Goal: Information Seeking & Learning: Check status

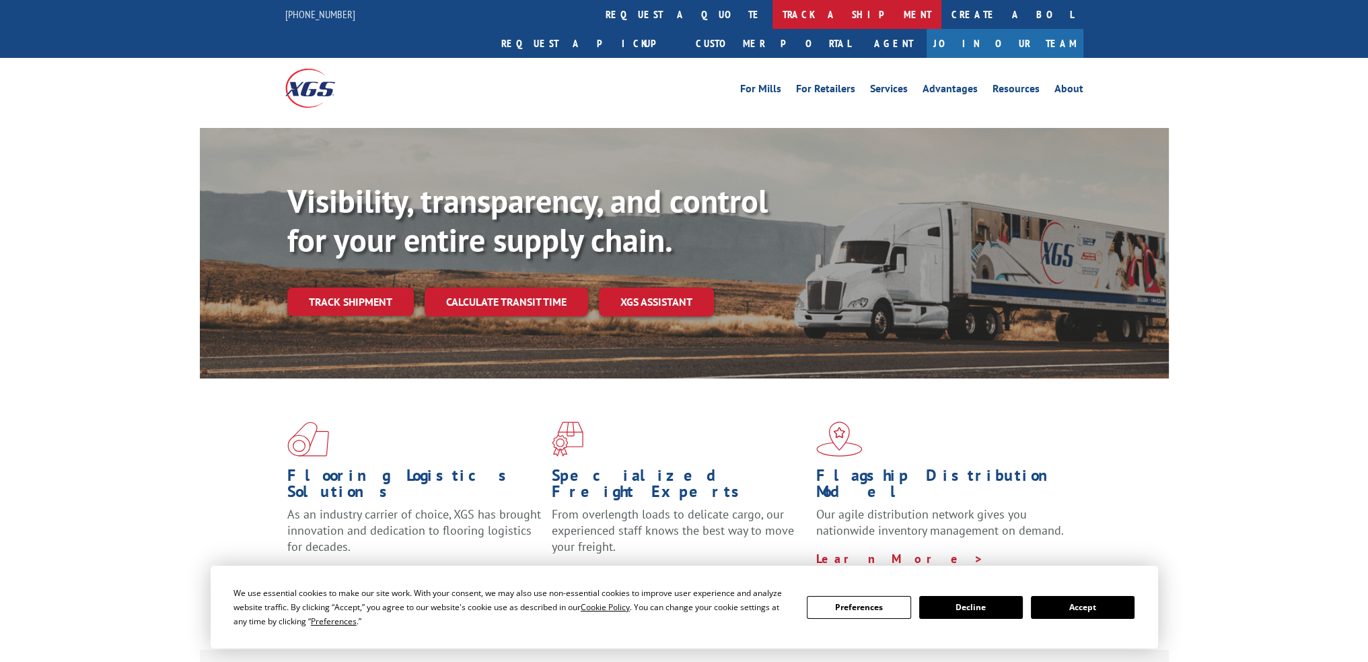
click at [773, 15] on link "track a shipment" at bounding box center [857, 14] width 169 height 29
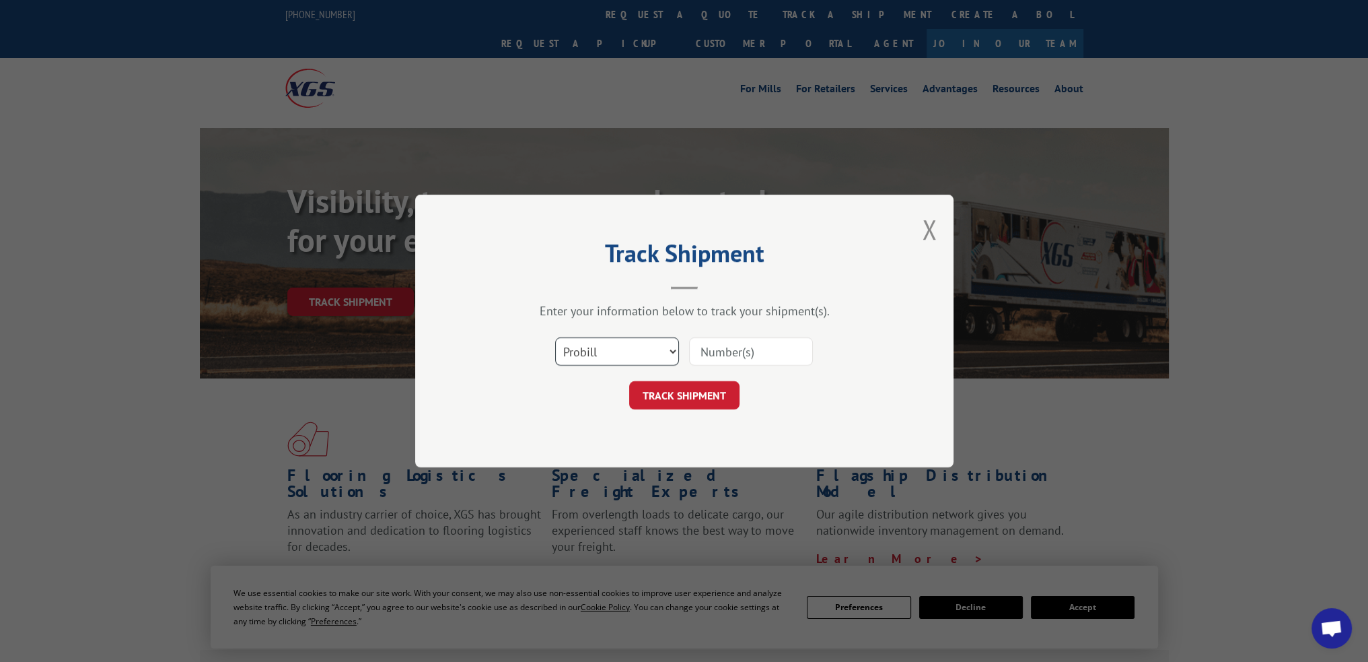
click at [571, 356] on select "Select category... Probill BOL PO" at bounding box center [617, 351] width 124 height 28
select select "bol"
click at [555, 337] on select "Select category... Probill BOL PO" at bounding box center [617, 351] width 124 height 28
click at [728, 353] on input at bounding box center [751, 351] width 124 height 28
paste input "BOL 3050219"
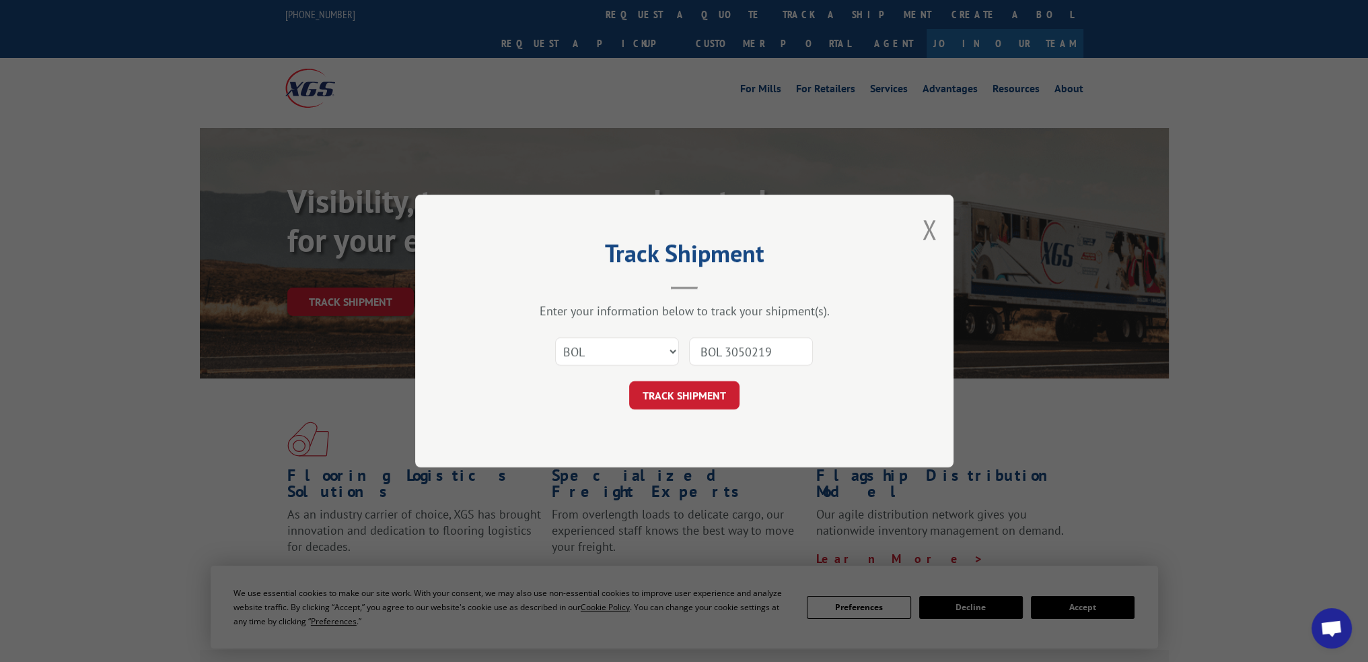
click at [723, 345] on input "BOL 3050219" at bounding box center [751, 351] width 124 height 28
type input "3050219"
click at [690, 396] on button "TRACK SHIPMENT" at bounding box center [684, 395] width 110 height 28
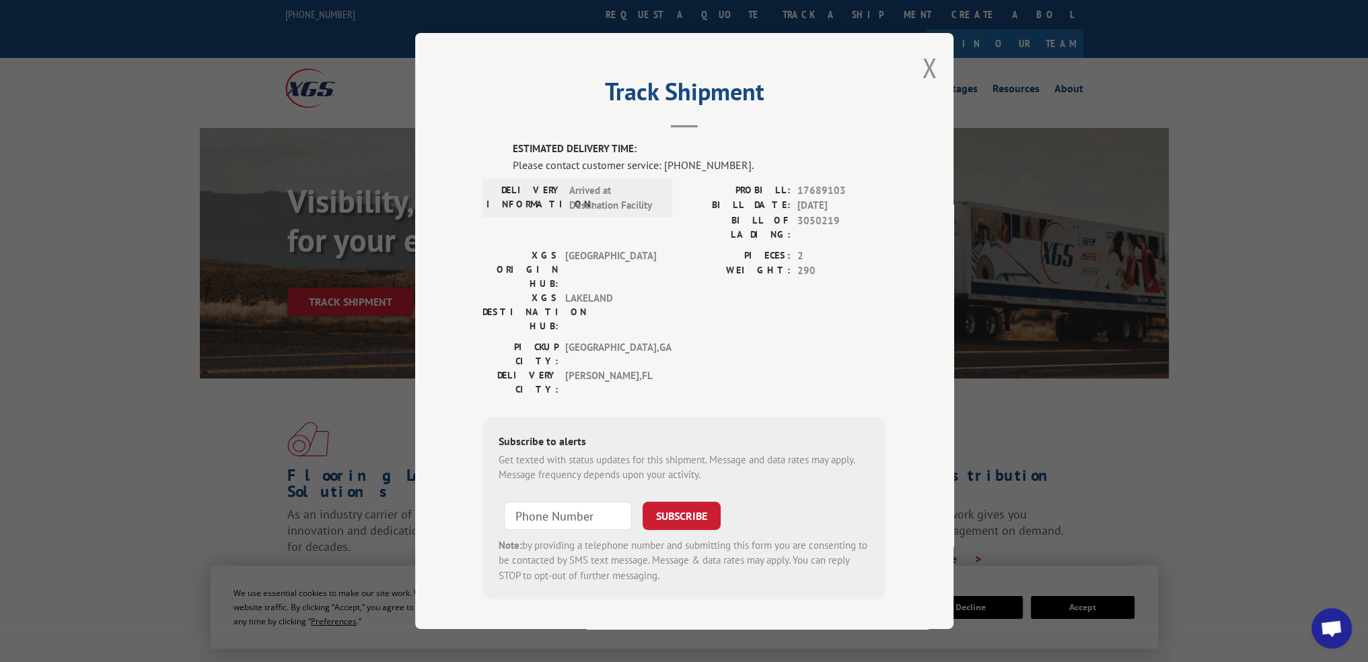
click at [826, 194] on span "17689103" at bounding box center [841, 190] width 89 height 15
copy span "17689103"
click at [931, 69] on button "Close modal" at bounding box center [929, 68] width 15 height 36
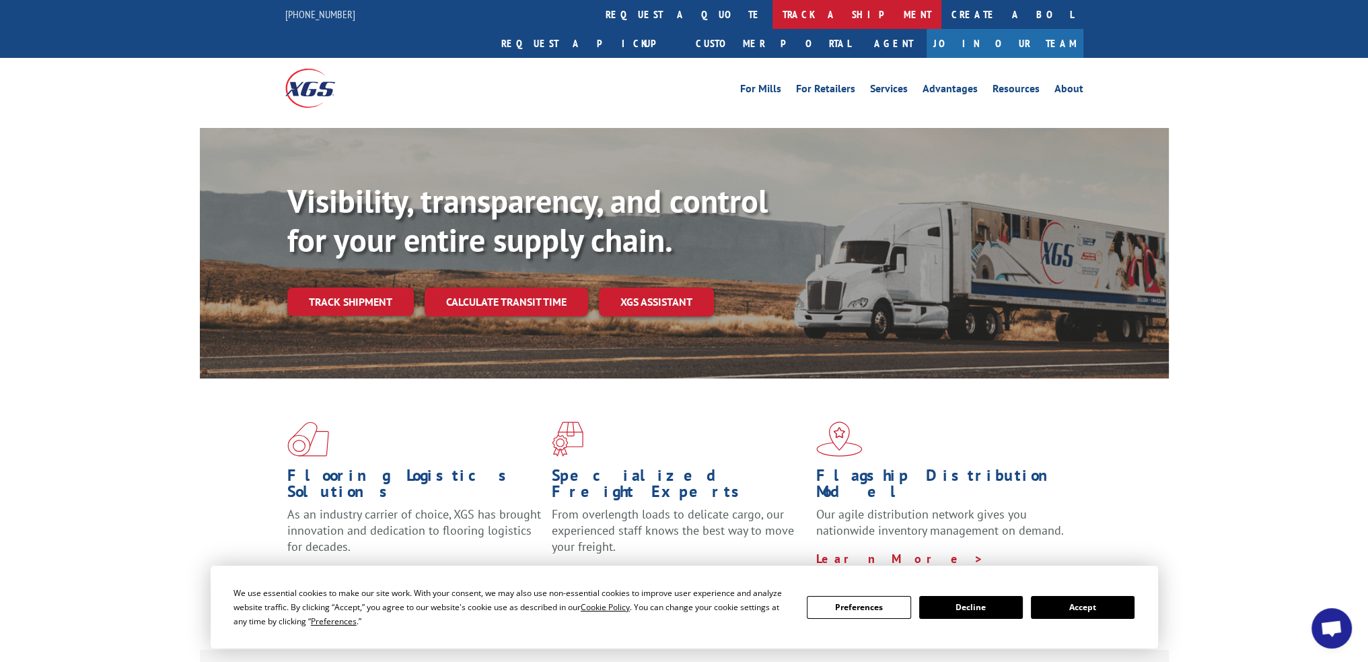
click at [773, 18] on link "track a shipment" at bounding box center [857, 14] width 169 height 29
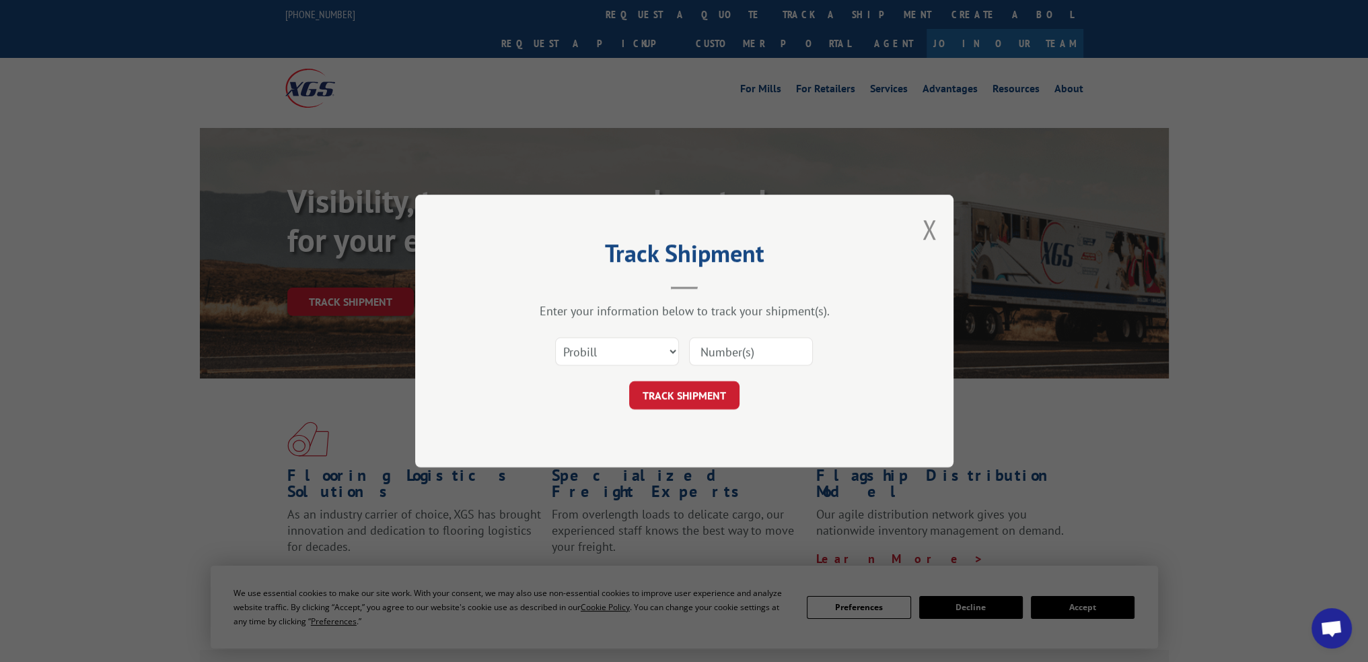
click at [751, 351] on input at bounding box center [751, 351] width 124 height 28
paste input "BOL 3050239"
click at [725, 352] on input "BOL 3050239" at bounding box center [751, 351] width 124 height 28
type input "3050239"
click at [647, 390] on button "TRACK SHIPMENT" at bounding box center [684, 395] width 110 height 28
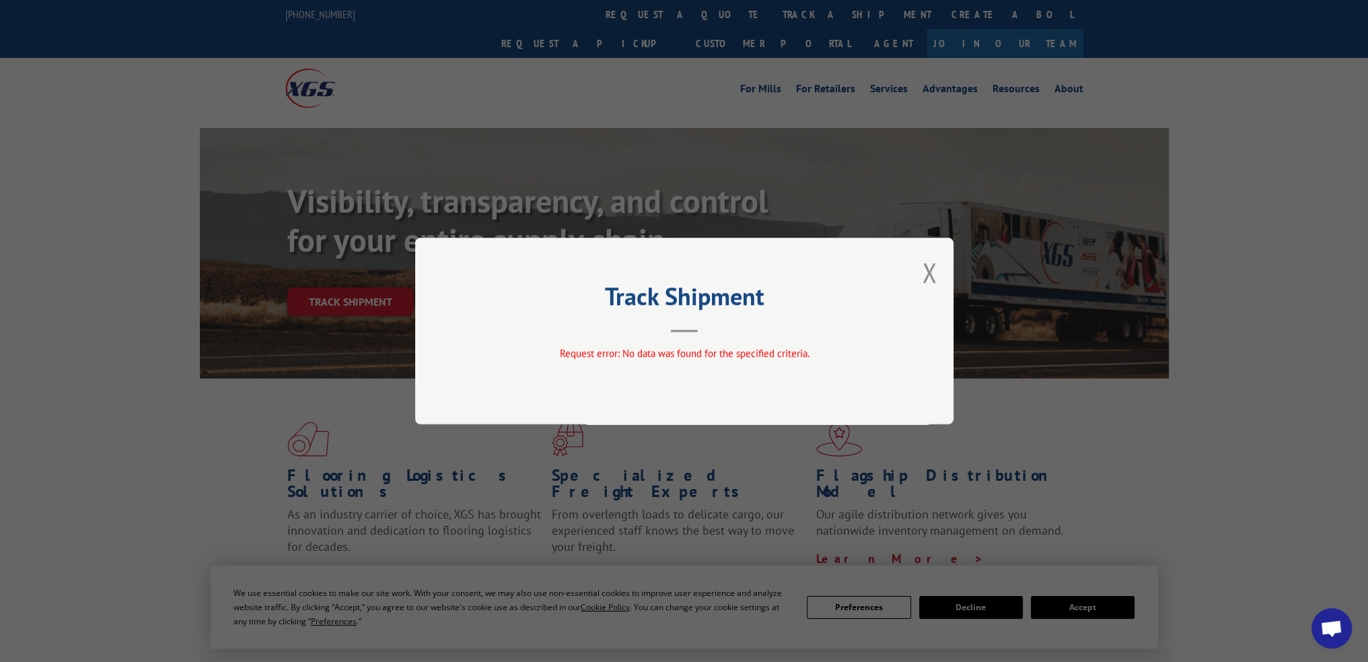
click at [919, 267] on div "Track Shipment Request error: No data was found for the specified criteria." at bounding box center [684, 331] width 538 height 186
click at [929, 271] on button "Close modal" at bounding box center [929, 272] width 15 height 36
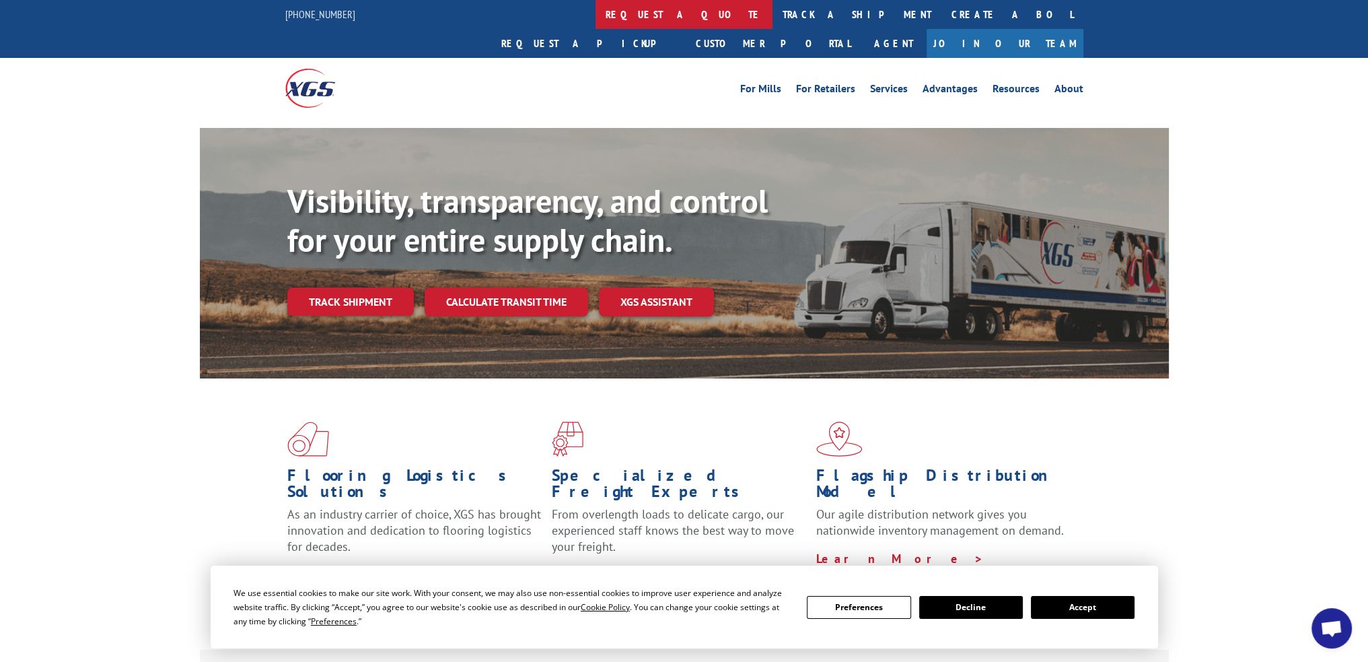
click at [596, 4] on link "request a quote" at bounding box center [684, 14] width 177 height 29
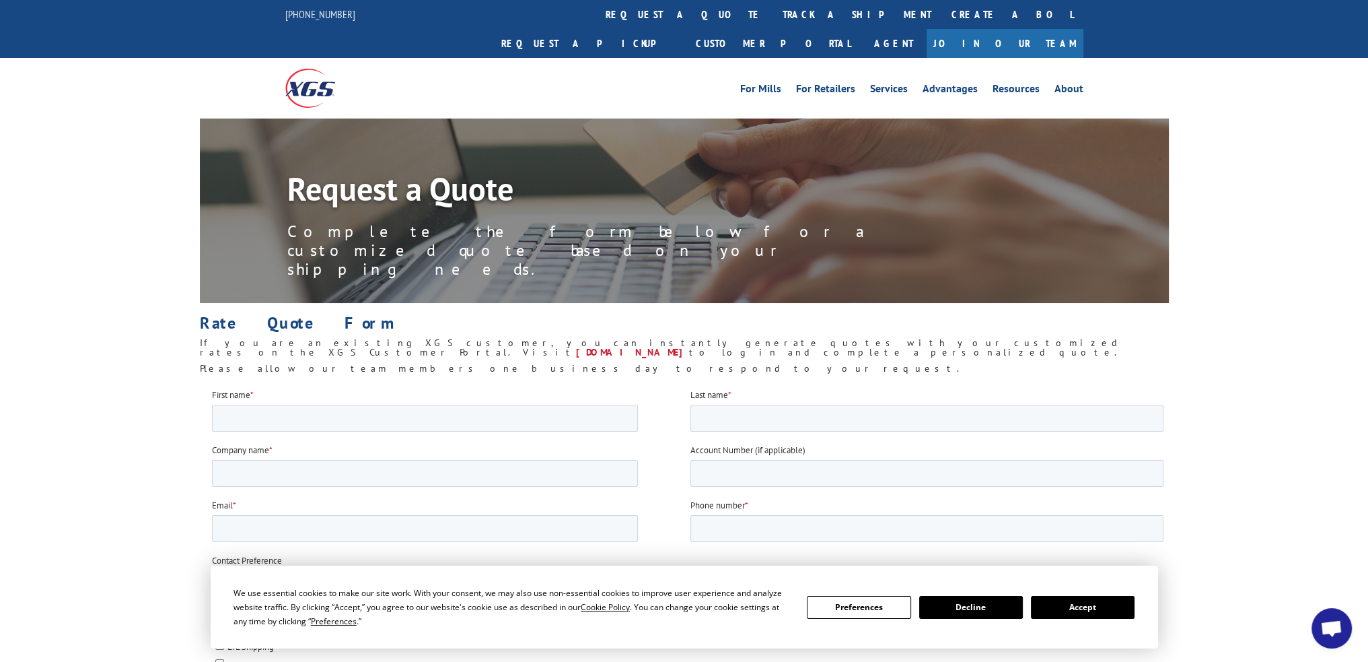
click at [773, 17] on link "track a shipment" at bounding box center [857, 14] width 169 height 29
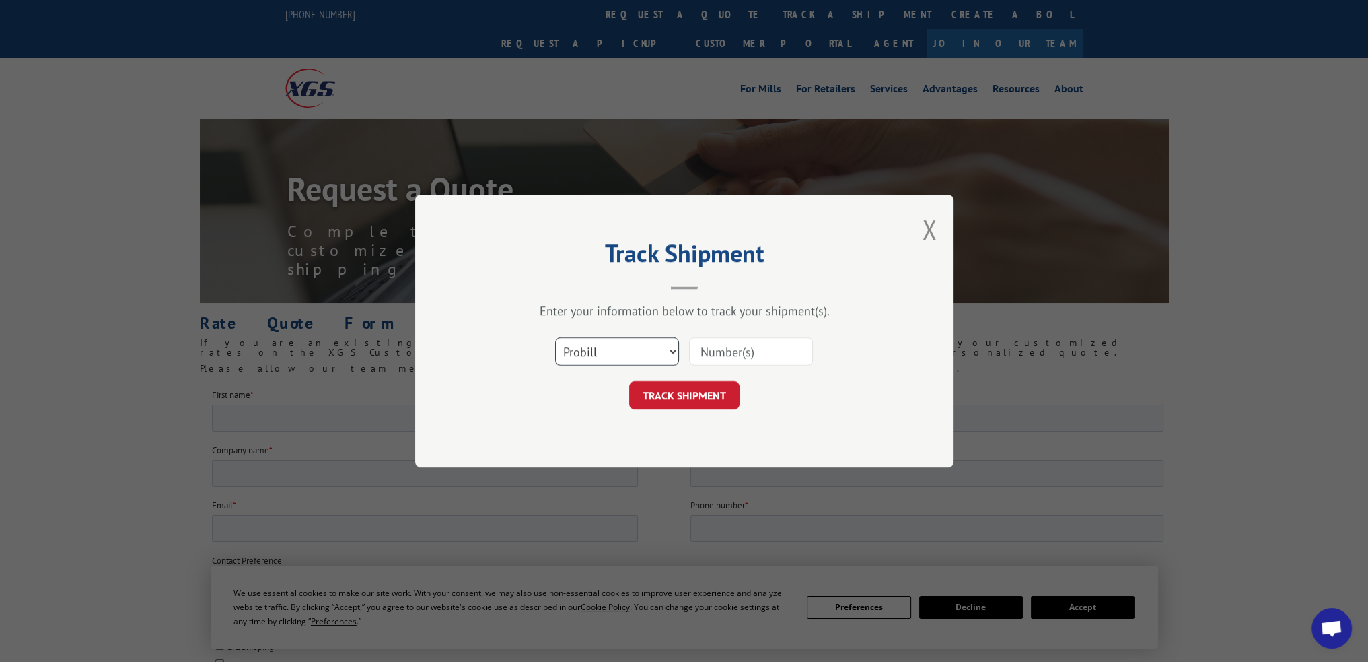
click at [589, 349] on select "Select category... Probill BOL PO" at bounding box center [617, 351] width 124 height 28
select select "bol"
click at [555, 337] on select "Select category... Probill BOL PO" at bounding box center [617, 351] width 124 height 28
click at [724, 353] on input at bounding box center [751, 351] width 124 height 28
paste input "BOL 3050239"
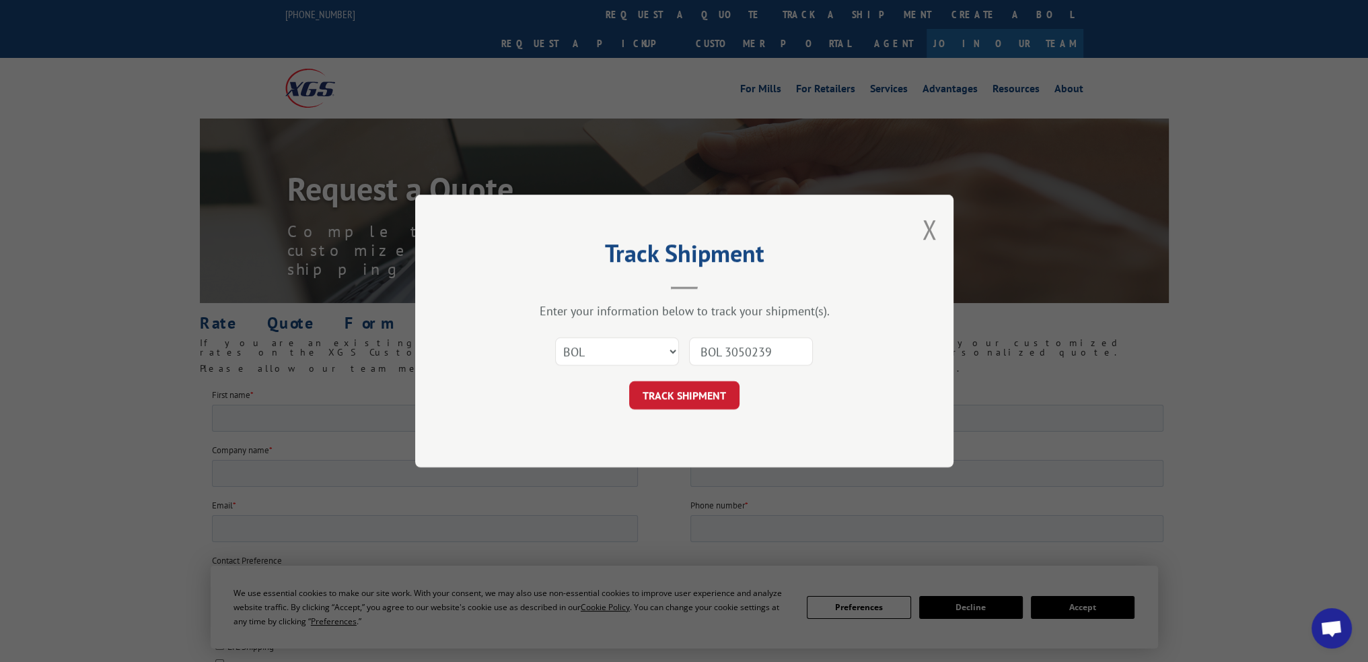
click at [724, 347] on input "BOL 3050239" at bounding box center [751, 351] width 124 height 28
type input "3050239"
click at [697, 398] on button "TRACK SHIPMENT" at bounding box center [684, 395] width 110 height 28
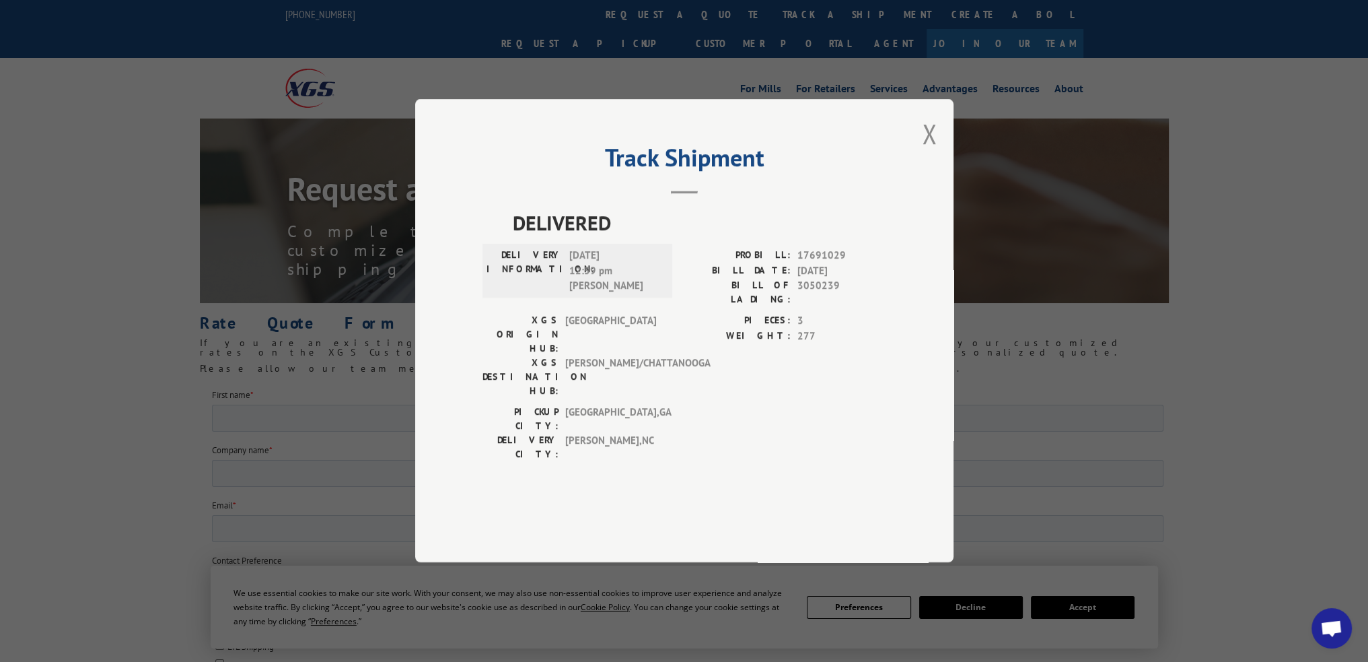
click at [825, 264] on span "17691029" at bounding box center [841, 255] width 89 height 15
copy span "17691029"
click at [938, 161] on div "Track Shipment DELIVERED DELIVERY INFORMATION: 10/13/2025 12:59 pm Anderson PRO…" at bounding box center [684, 330] width 538 height 463
click at [928, 151] on button "Close modal" at bounding box center [929, 134] width 15 height 36
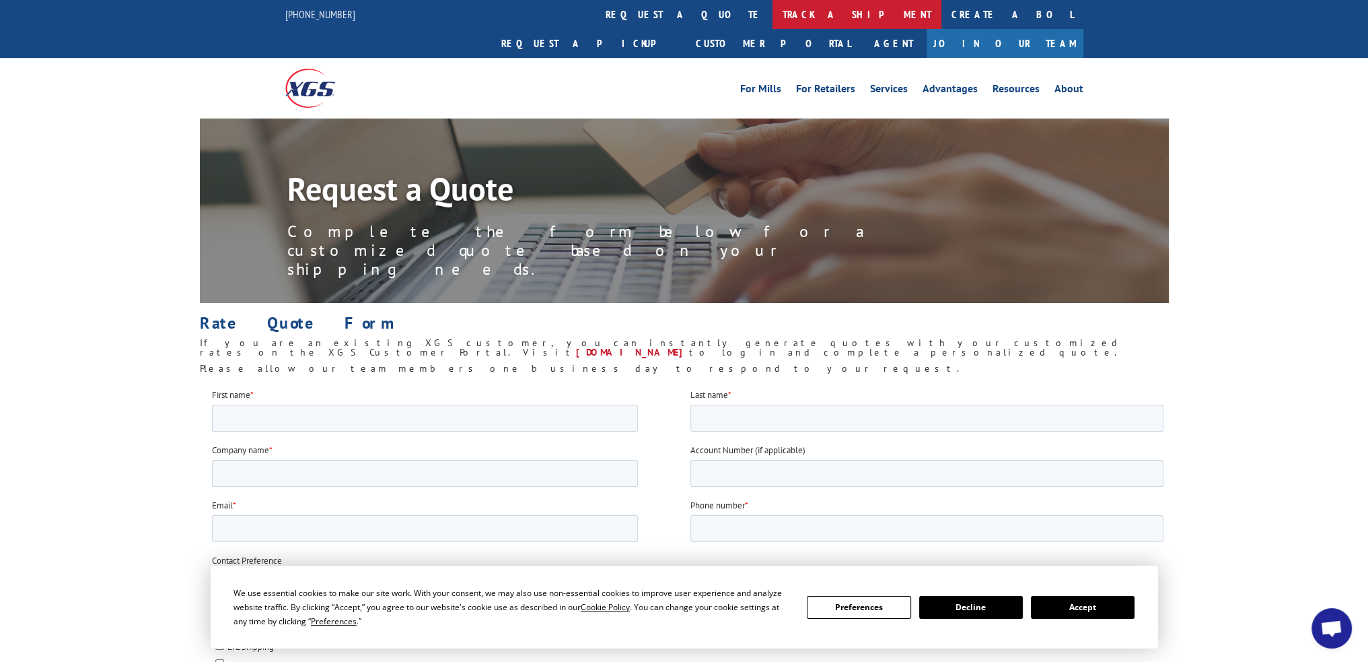
click at [773, 9] on link "track a shipment" at bounding box center [857, 14] width 169 height 29
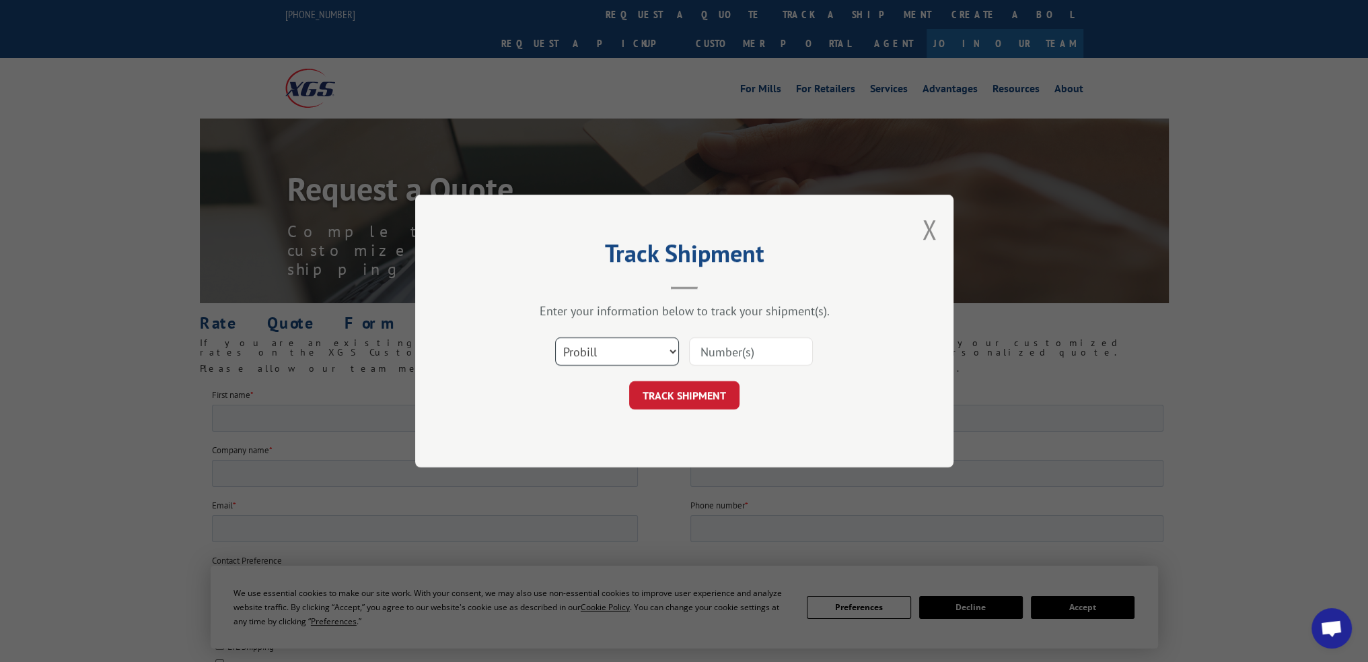
click at [631, 345] on select "Select category... Probill BOL PO" at bounding box center [617, 351] width 124 height 28
select select "bol"
click at [555, 337] on select "Select category... Probill BOL PO" at bounding box center [617, 351] width 124 height 28
click at [742, 357] on input at bounding box center [751, 351] width 124 height 28
paste input "BOL 3050315"
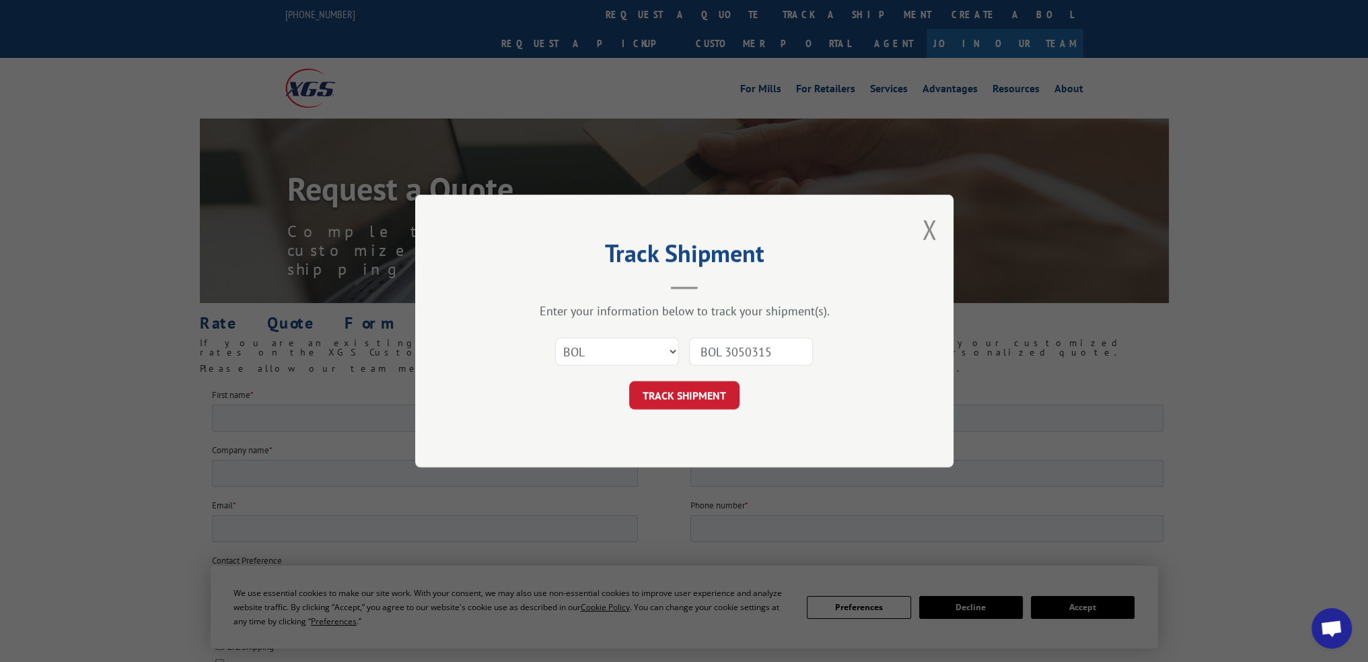
click at [721, 349] on input "BOL 3050315" at bounding box center [751, 351] width 124 height 28
type input "3050315"
click at [652, 396] on button "TRACK SHIPMENT" at bounding box center [684, 395] width 110 height 28
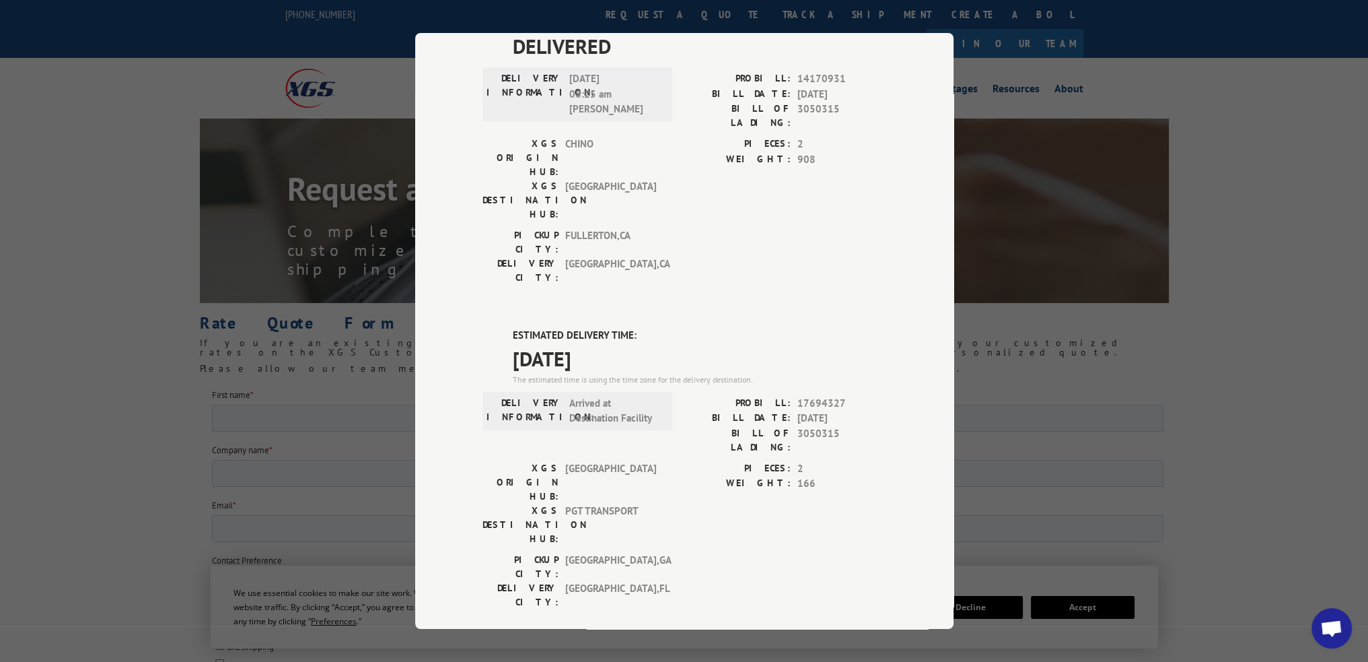
scroll to position [135, 0]
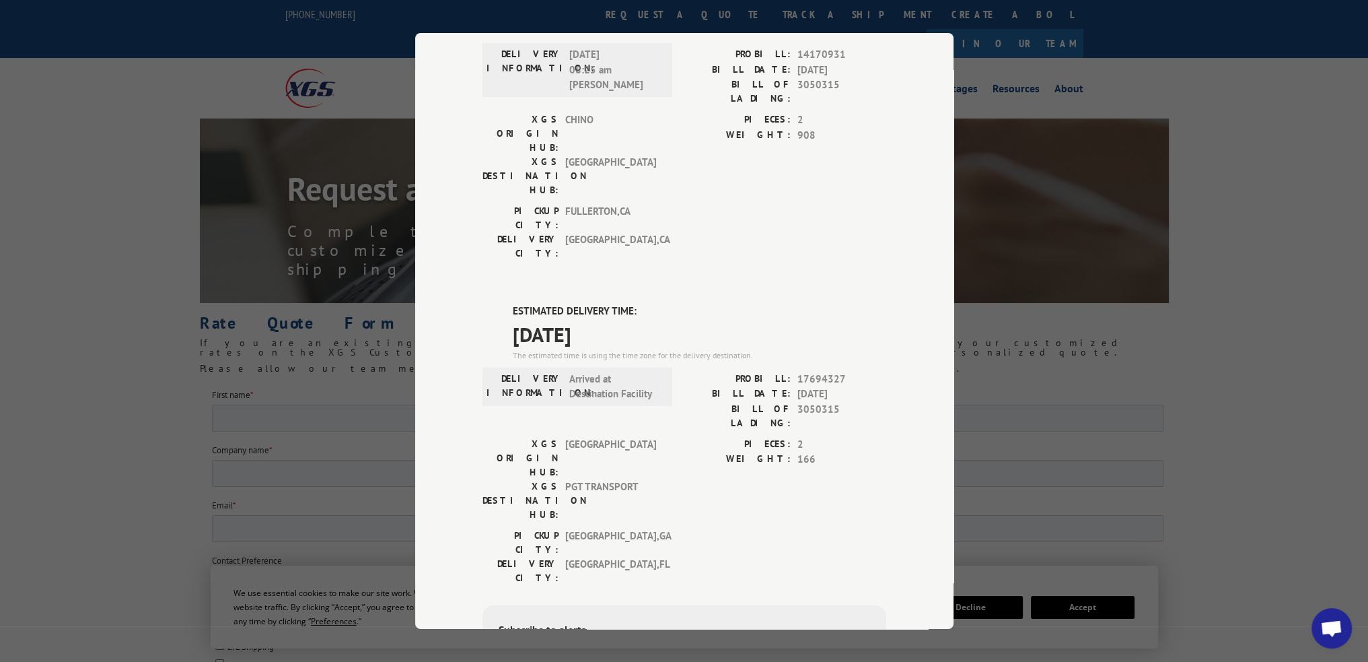
click at [820, 371] on span "17694327" at bounding box center [841, 378] width 89 height 15
copy span "17694327"
click at [1239, 224] on div "Track Shipment DELIVERED DELIVERY INFORMATION: 09/08/2022 08:25 am JUAN BENEGAS…" at bounding box center [684, 331] width 1368 height 662
